Goal: Task Accomplishment & Management: Manage account settings

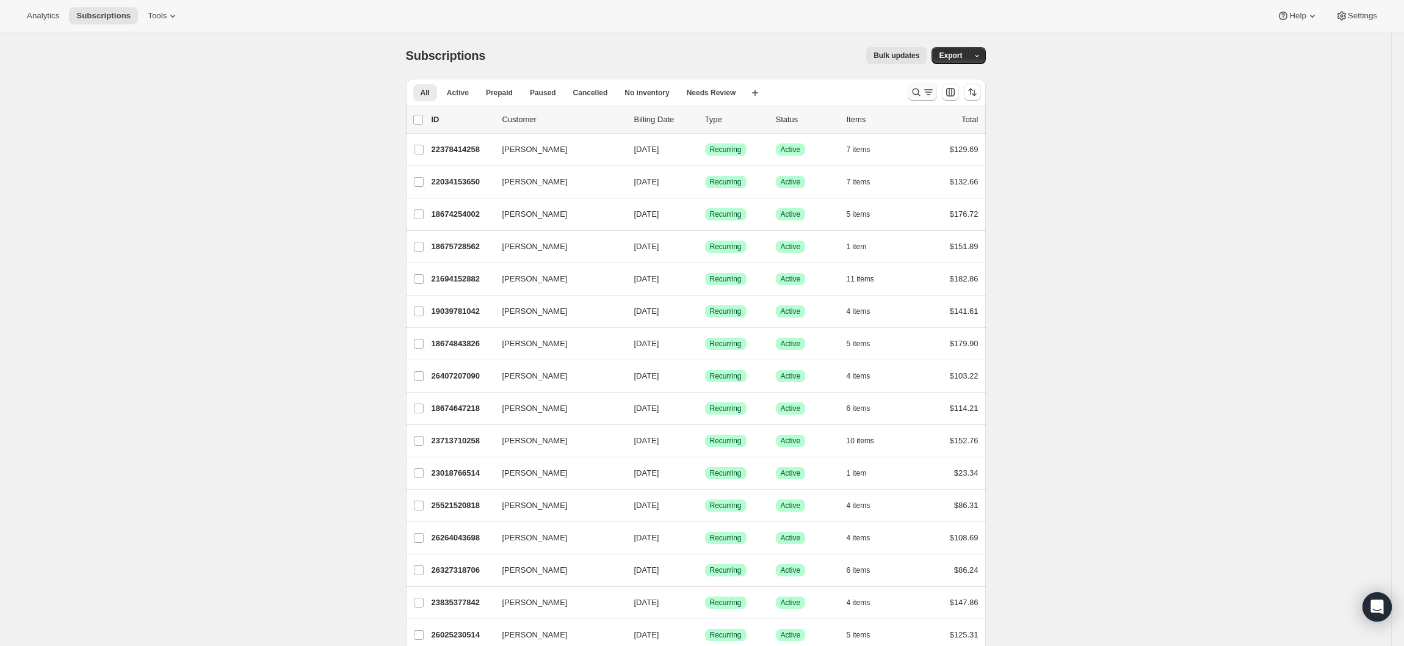
click at [928, 89] on icon "Search and filter results" at bounding box center [928, 92] width 12 height 12
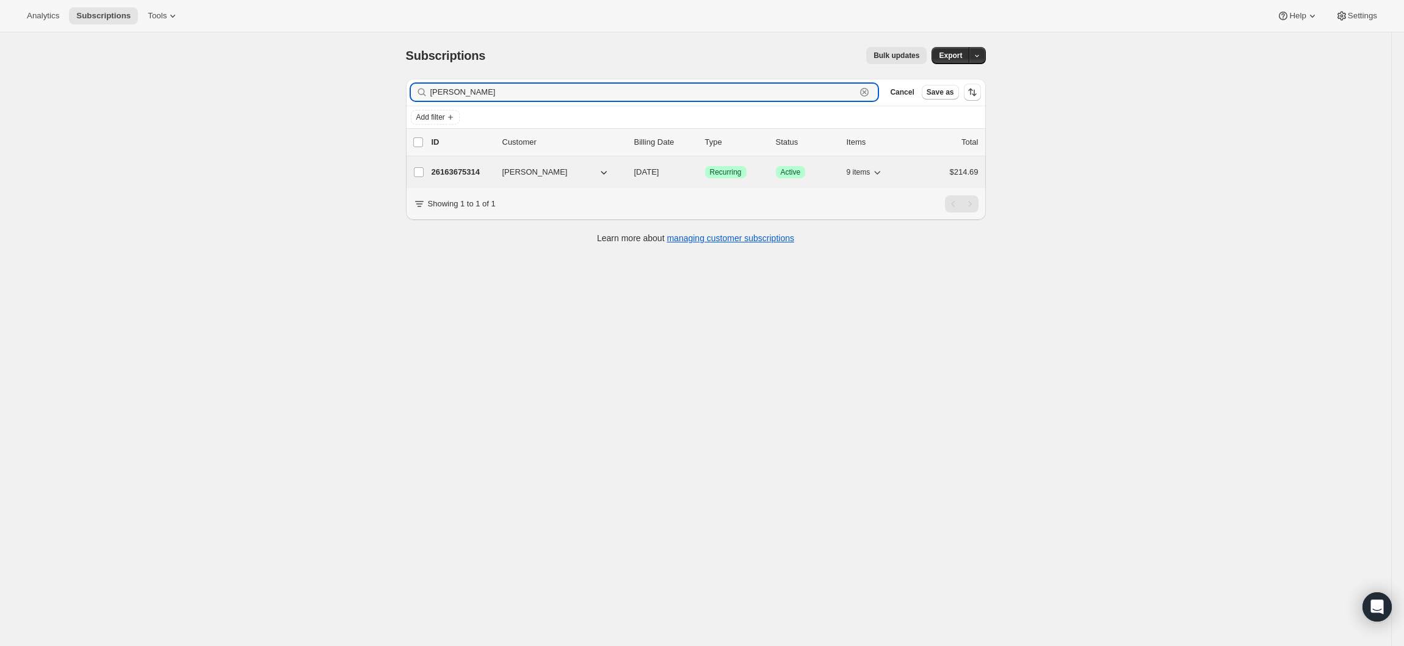
type input "[PERSON_NAME]"
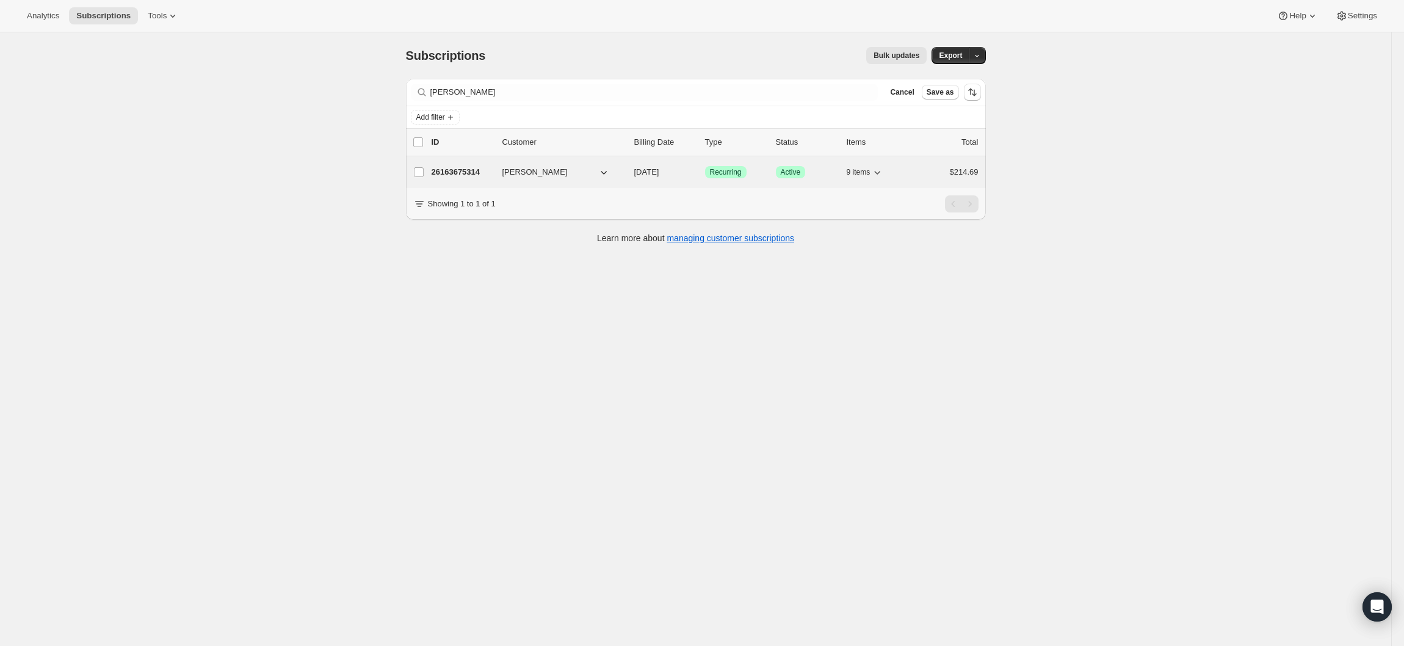
click at [586, 173] on button "[PERSON_NAME]" at bounding box center [556, 172] width 122 height 20
click at [459, 170] on p "26163675314" at bounding box center [461, 172] width 61 height 12
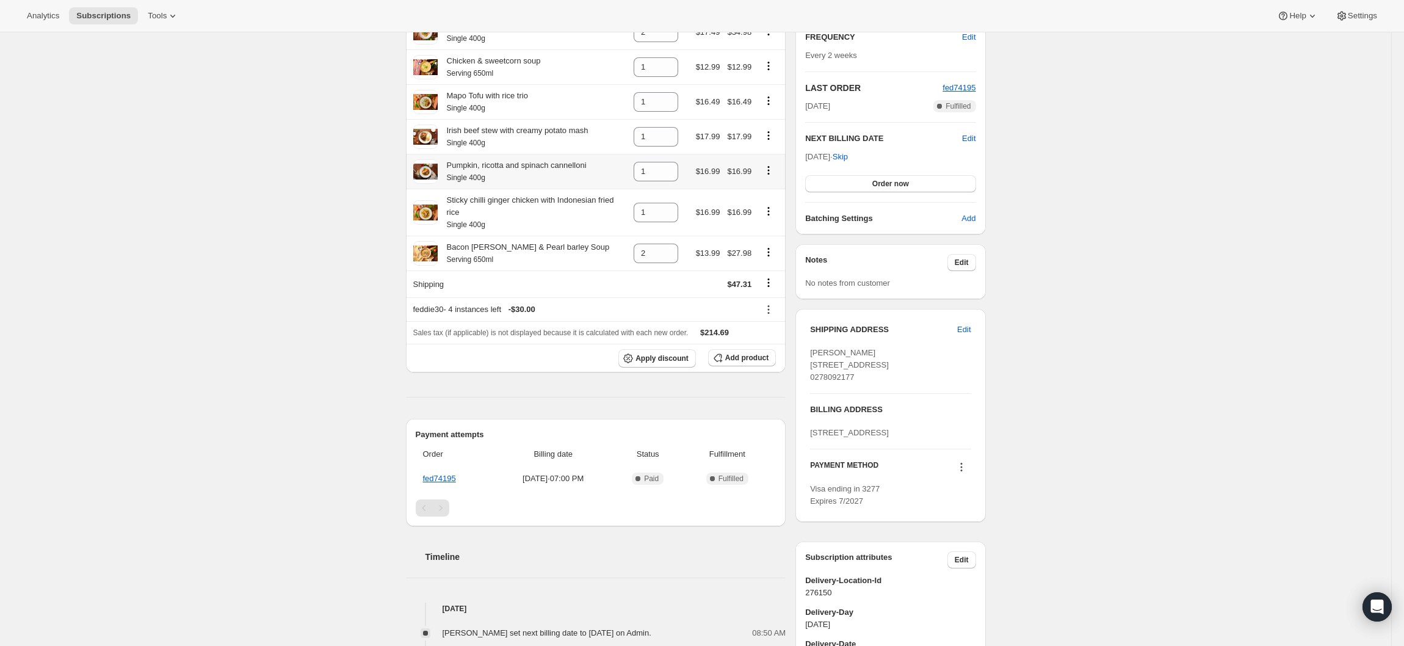
scroll to position [122, 0]
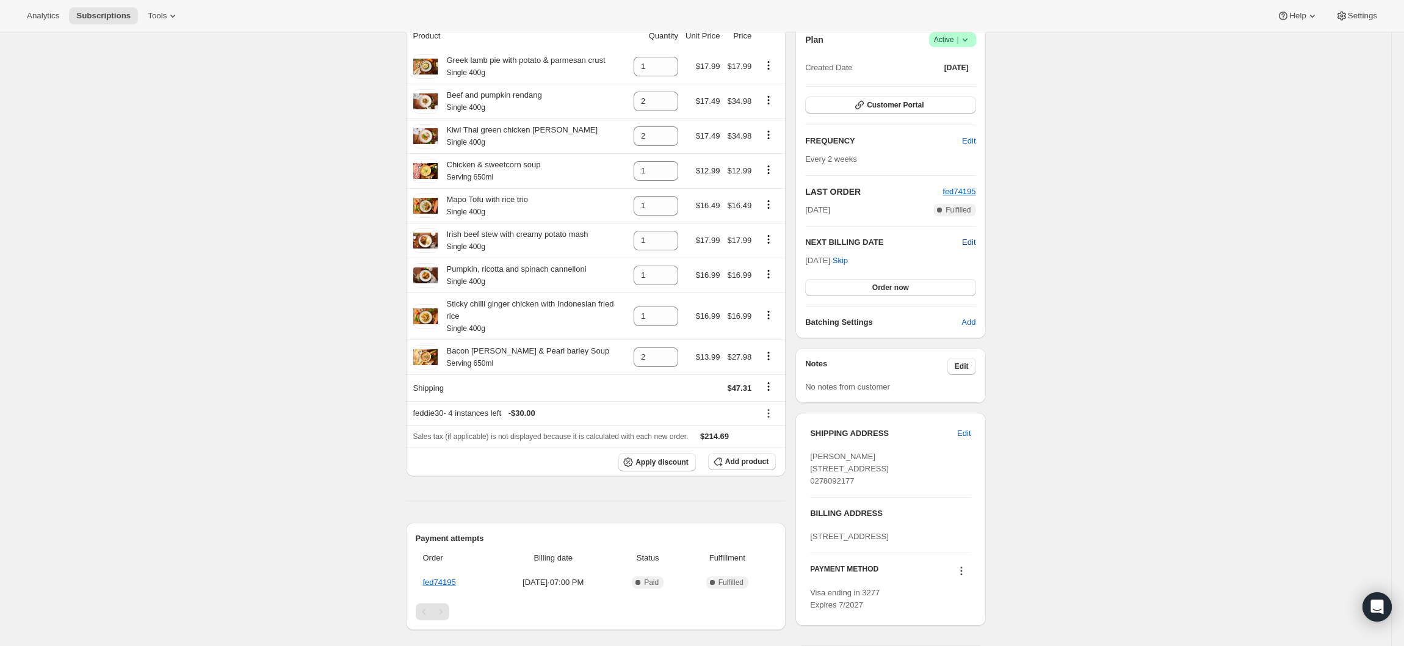
click at [972, 241] on span "Edit" at bounding box center [968, 242] width 13 height 12
click at [881, 261] on input "[DATE]" at bounding box center [890, 264] width 170 height 21
type input "[DATE]"
click at [941, 284] on button "Save" at bounding box center [890, 289] width 170 height 17
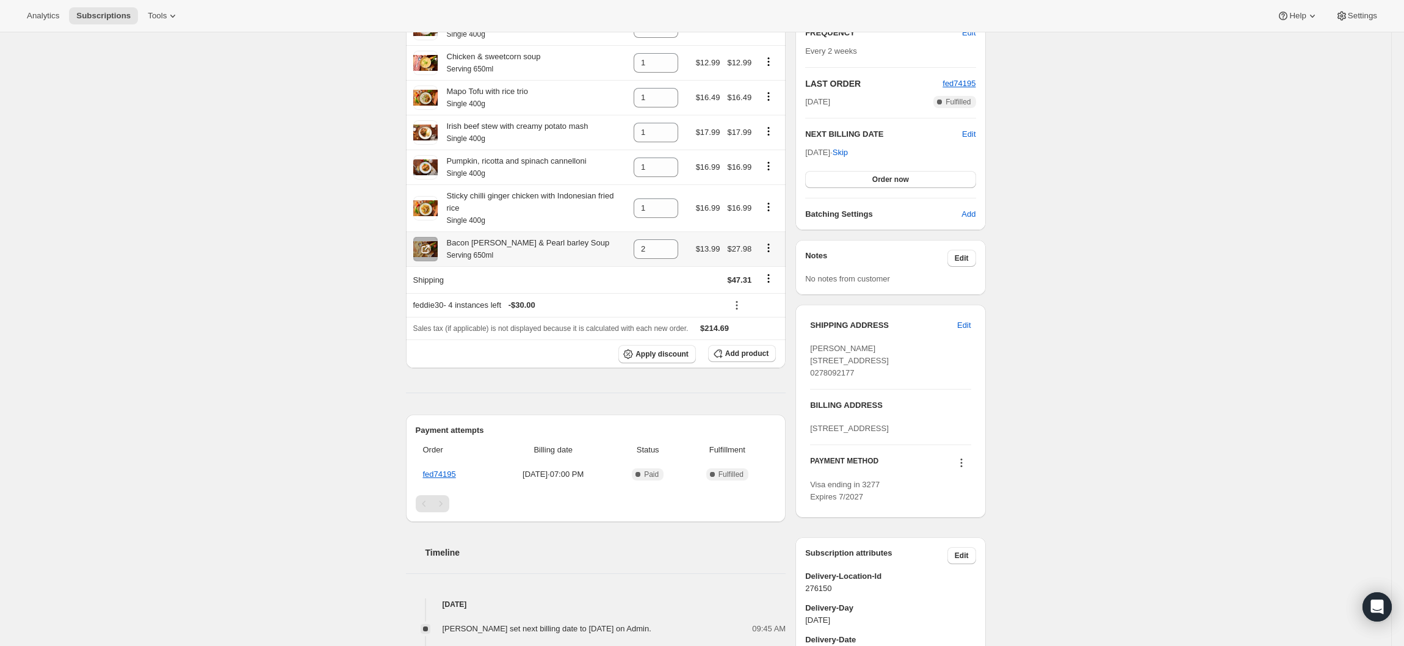
scroll to position [471, 0]
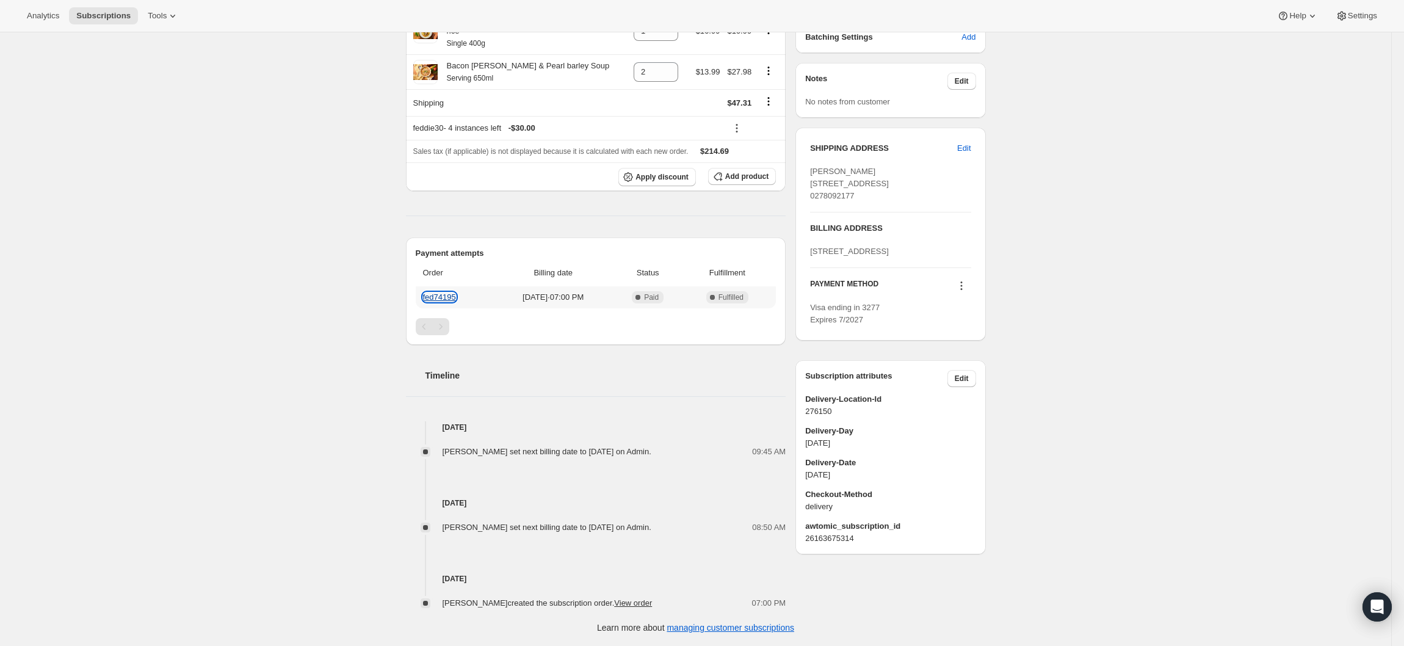
click at [442, 298] on link "fed74195" at bounding box center [439, 296] width 33 height 9
